Goal: Task Accomplishment & Management: Manage account settings

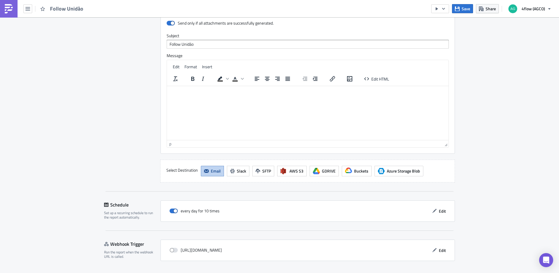
scroll to position [476, 0]
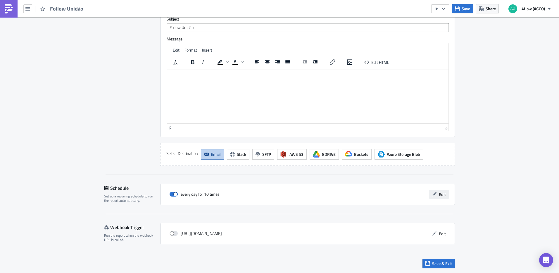
click at [439, 195] on span "Edit" at bounding box center [442, 194] width 7 height 6
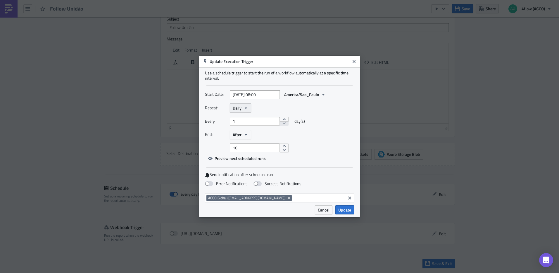
click at [246, 104] on button "Daily" at bounding box center [240, 107] width 21 height 9
click at [249, 135] on div "Weekly" at bounding box center [257, 136] width 49 height 6
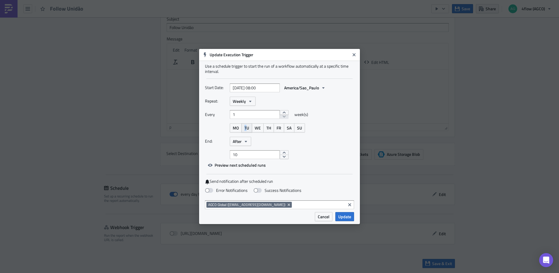
click at [246, 127] on span "TU" at bounding box center [246, 128] width 5 height 6
drag, startPoint x: 246, startPoint y: 127, endPoint x: 279, endPoint y: 127, distance: 33.6
click at [279, 127] on span "FR" at bounding box center [279, 128] width 5 height 6
click at [241, 142] on span "After" at bounding box center [237, 141] width 9 height 6
click at [245, 152] on div "Never" at bounding box center [257, 152] width 49 height 6
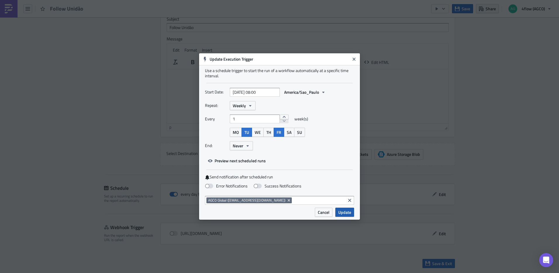
click at [344, 209] on span "Update" at bounding box center [344, 212] width 13 height 6
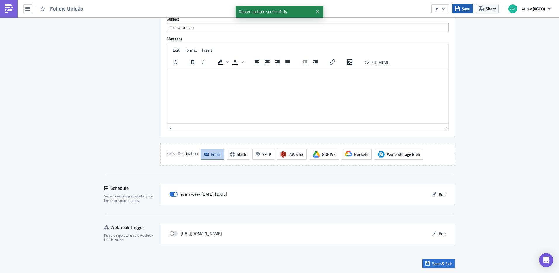
click at [462, 7] on button "Save" at bounding box center [462, 8] width 21 height 9
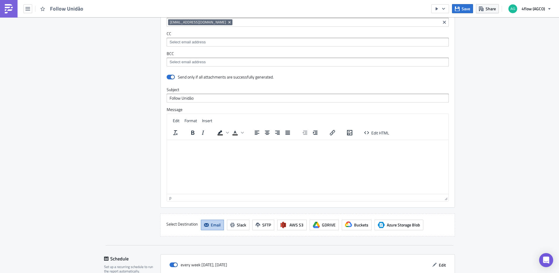
scroll to position [409, 0]
